Goal: Information Seeking & Learning: Learn about a topic

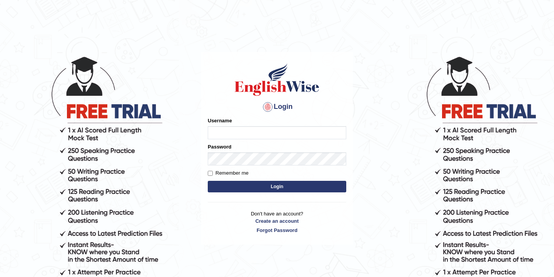
type input "bikramgurung_parramatta"
click at [273, 187] on button "Login" at bounding box center [277, 187] width 138 height 12
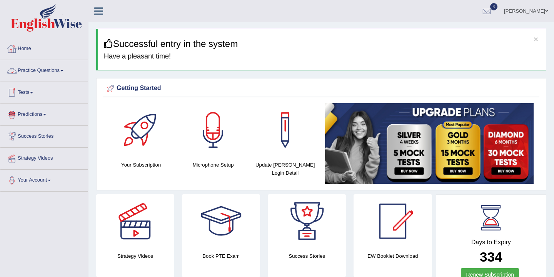
click at [55, 74] on link "Practice Questions" at bounding box center [44, 69] width 88 height 19
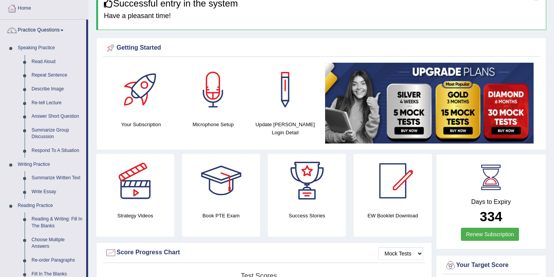
scroll to position [58, 0]
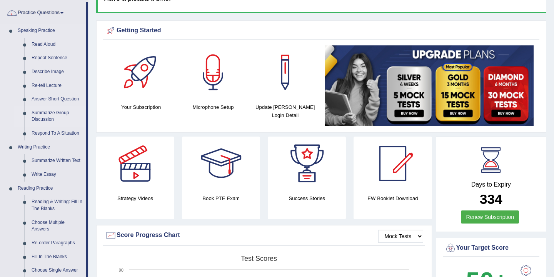
click at [64, 116] on link "Summarize Group Discussion" at bounding box center [57, 116] width 58 height 20
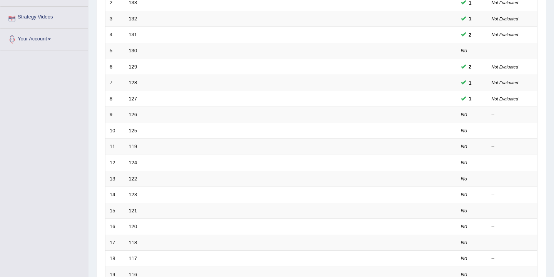
scroll to position [153, 0]
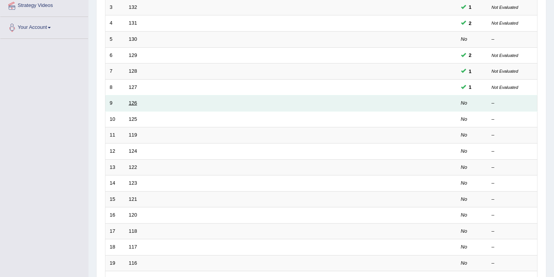
click at [131, 106] on link "126" at bounding box center [133, 103] width 8 height 6
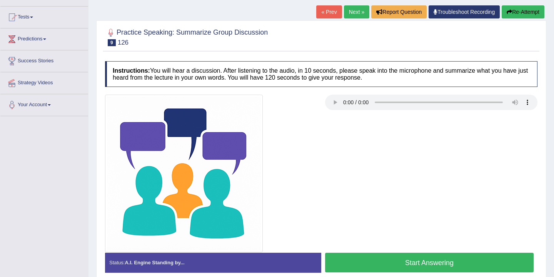
scroll to position [127, 0]
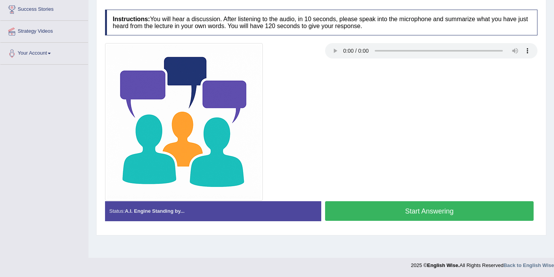
click at [371, 213] on button "Start Answering" at bounding box center [429, 211] width 208 height 20
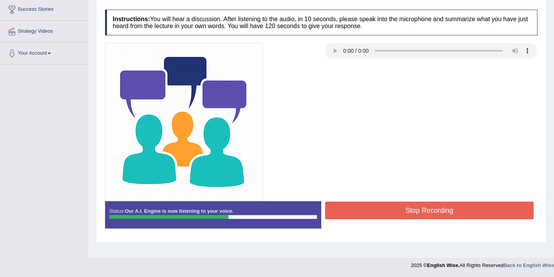
click at [374, 212] on button "Stop Recording" at bounding box center [429, 210] width 208 height 18
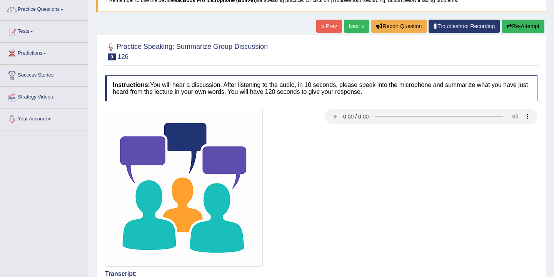
scroll to position [7, 0]
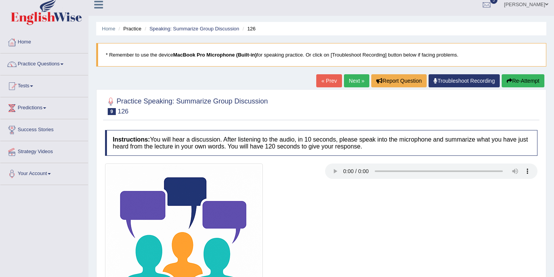
click at [525, 81] on button "Re-Attempt" at bounding box center [522, 80] width 43 height 13
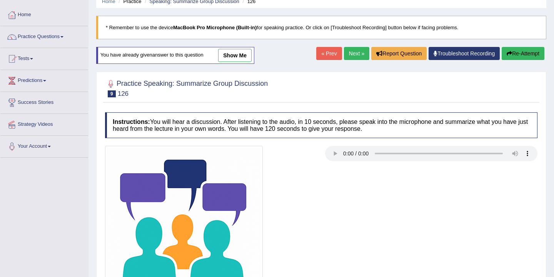
scroll to position [127, 0]
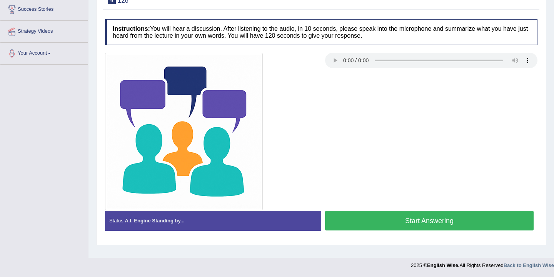
click at [398, 222] on button "Start Answering" at bounding box center [429, 221] width 208 height 20
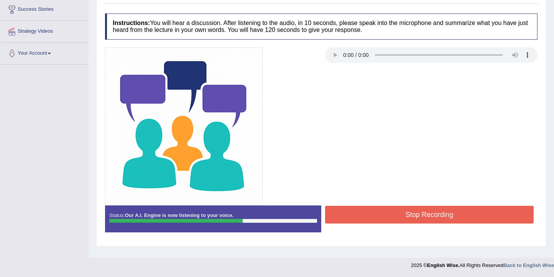
scroll to position [126, 0]
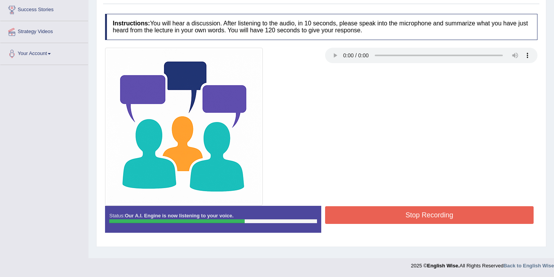
click at [402, 212] on button "Stop Recording" at bounding box center [429, 215] width 208 height 18
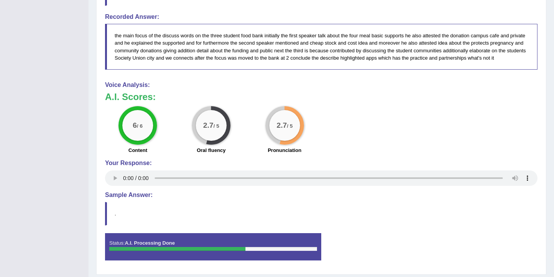
scroll to position [497, 0]
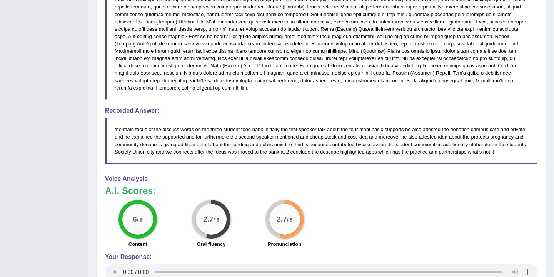
drag, startPoint x: 401, startPoint y: 172, endPoint x: 401, endPoint y: 177, distance: 5.4
click at [401, 172] on div "Instructions: You will hear a discussion. After listening to the audio, in 10 s…" at bounding box center [321, 64] width 436 height 600
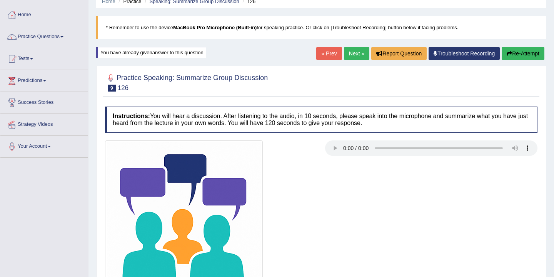
scroll to position [0, 0]
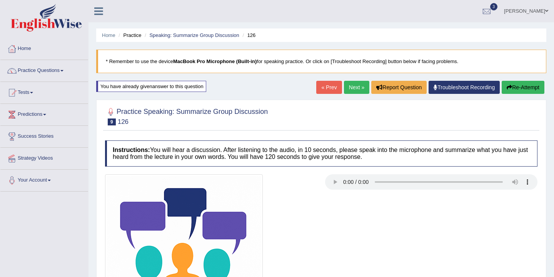
click at [519, 89] on button "Re-Attempt" at bounding box center [522, 87] width 43 height 13
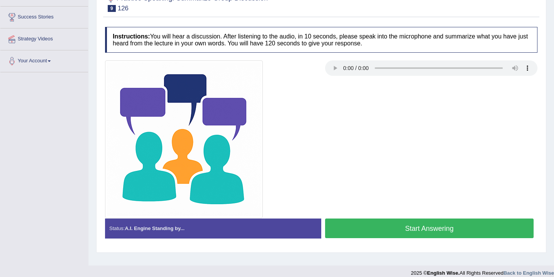
scroll to position [127, 0]
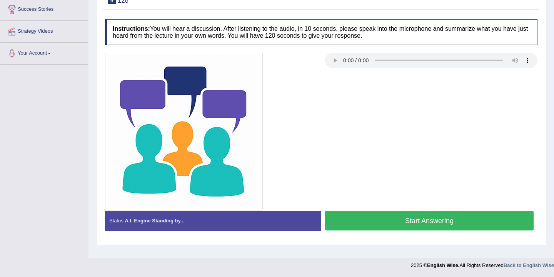
click at [438, 223] on button "Start Answering" at bounding box center [429, 221] width 208 height 20
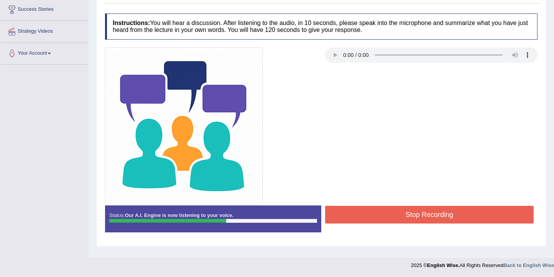
click at [437, 221] on button "Stop Recording" at bounding box center [429, 215] width 208 height 18
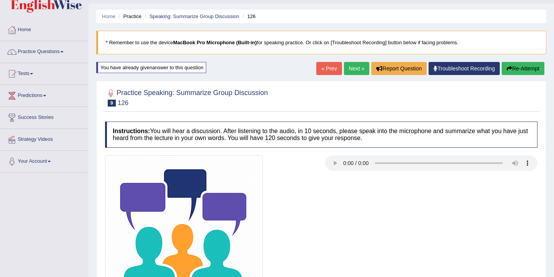
scroll to position [0, 0]
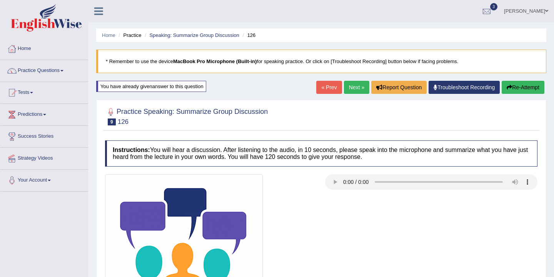
click at [522, 88] on button "Re-Attempt" at bounding box center [522, 87] width 43 height 13
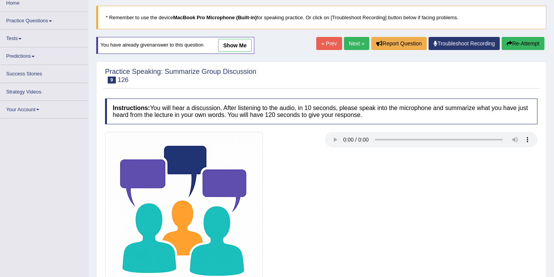
scroll to position [127, 0]
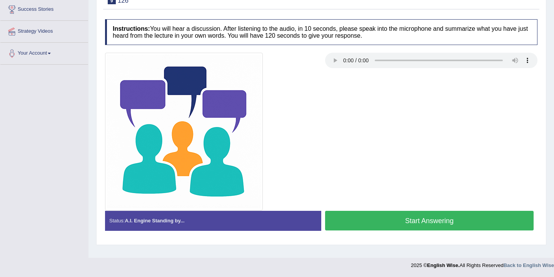
click at [426, 223] on button "Start Answering" at bounding box center [429, 221] width 208 height 20
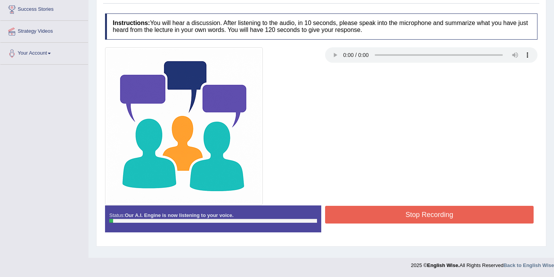
scroll to position [0, 0]
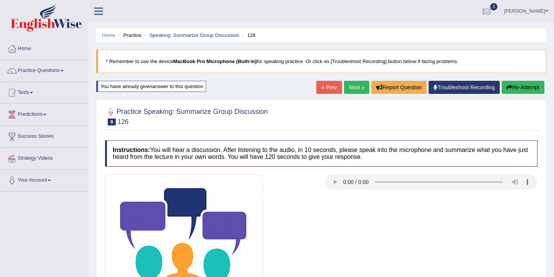
click at [522, 87] on button "Re-Attempt" at bounding box center [522, 87] width 43 height 13
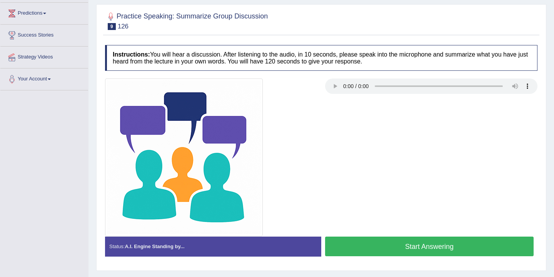
scroll to position [127, 0]
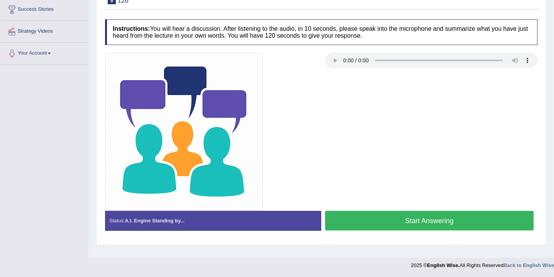
click at [421, 223] on button "Start Answering" at bounding box center [429, 221] width 208 height 20
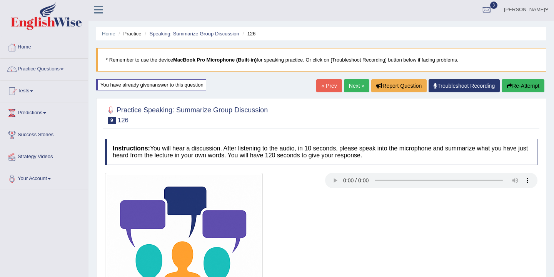
scroll to position [0, 0]
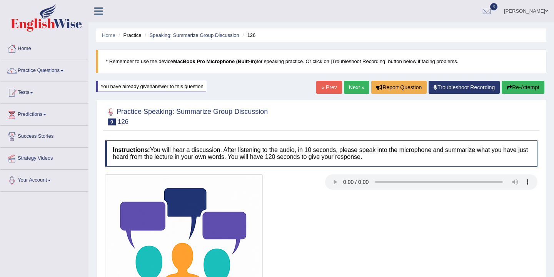
click at [525, 89] on button "Re-Attempt" at bounding box center [522, 87] width 43 height 13
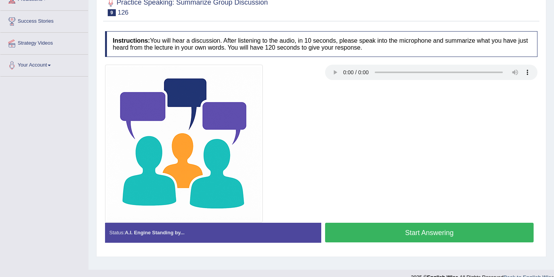
scroll to position [127, 0]
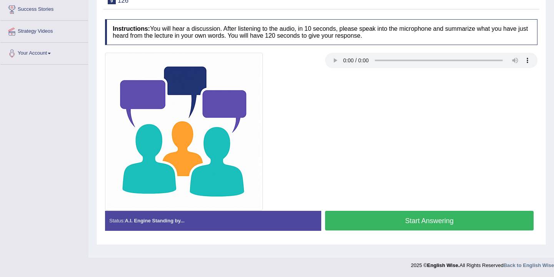
click at [411, 219] on button "Start Answering" at bounding box center [429, 221] width 208 height 20
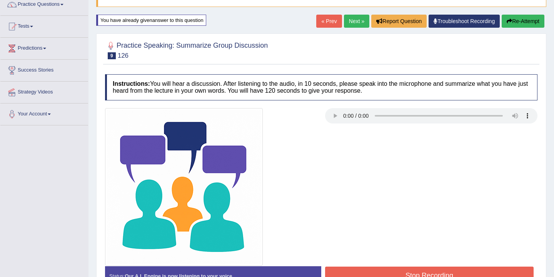
scroll to position [0, 0]
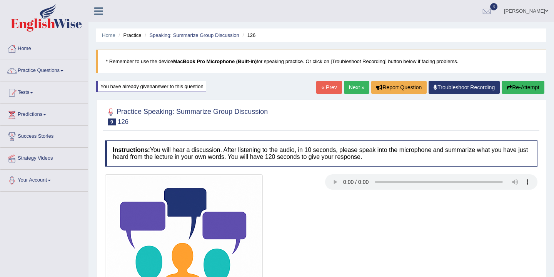
click at [523, 89] on button "Re-Attempt" at bounding box center [522, 87] width 43 height 13
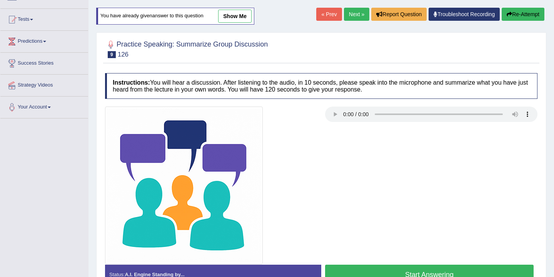
scroll to position [127, 0]
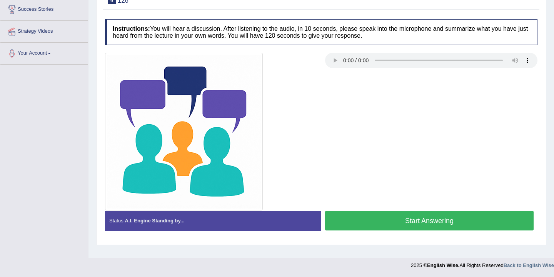
click at [438, 222] on button "Start Answering" at bounding box center [429, 221] width 208 height 20
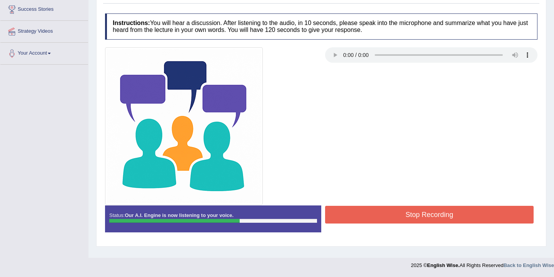
click at [433, 213] on button "Stop Recording" at bounding box center [429, 215] width 208 height 18
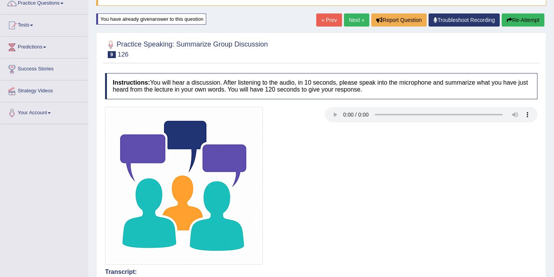
scroll to position [0, 0]
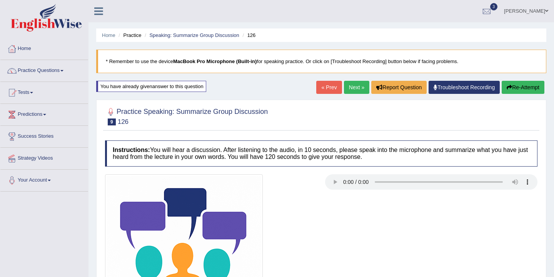
click at [354, 88] on link "Next »" at bounding box center [356, 87] width 25 height 13
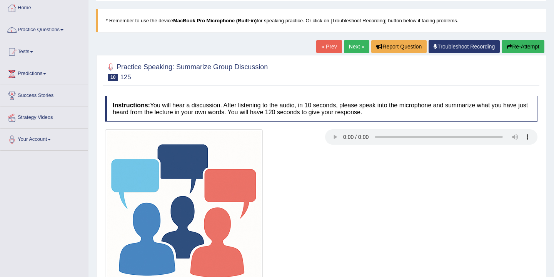
scroll to position [127, 0]
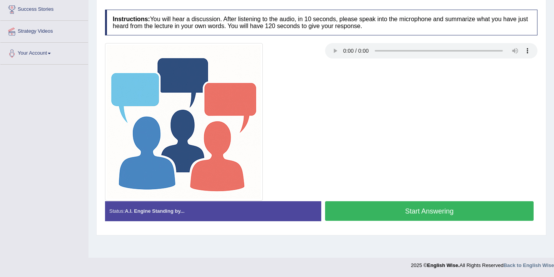
click at [398, 213] on button "Start Answering" at bounding box center [429, 211] width 208 height 20
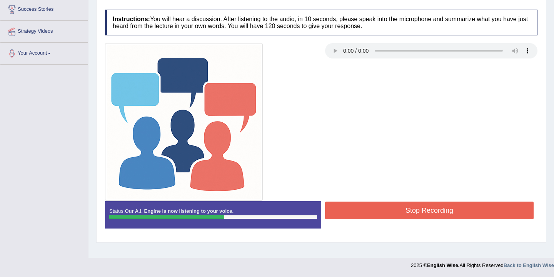
click at [390, 214] on button "Stop Recording" at bounding box center [429, 210] width 208 height 18
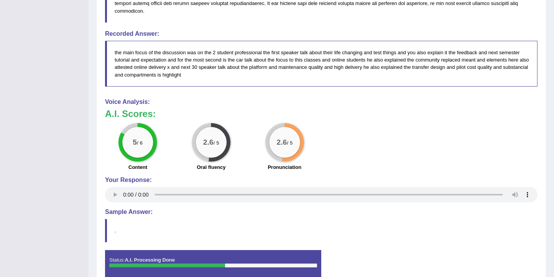
scroll to position [485, 0]
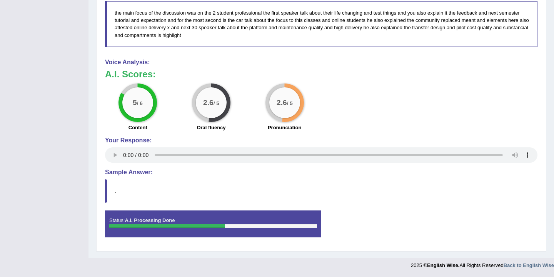
click at [470, 215] on div "Status: A.I. Processing Done Start Answering Stop Recording" at bounding box center [321, 227] width 432 height 35
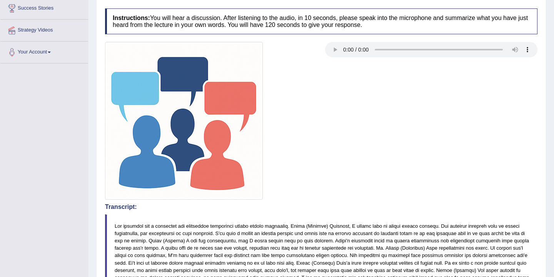
scroll to position [0, 0]
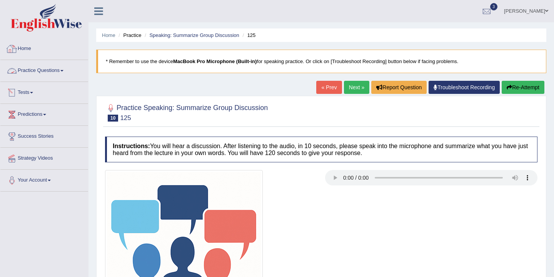
click at [66, 74] on link "Practice Questions" at bounding box center [44, 69] width 88 height 19
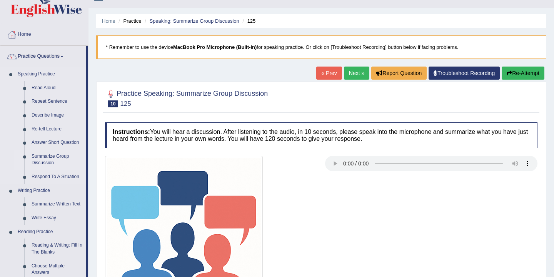
scroll to position [15, 0]
